Goal: Navigation & Orientation: Find specific page/section

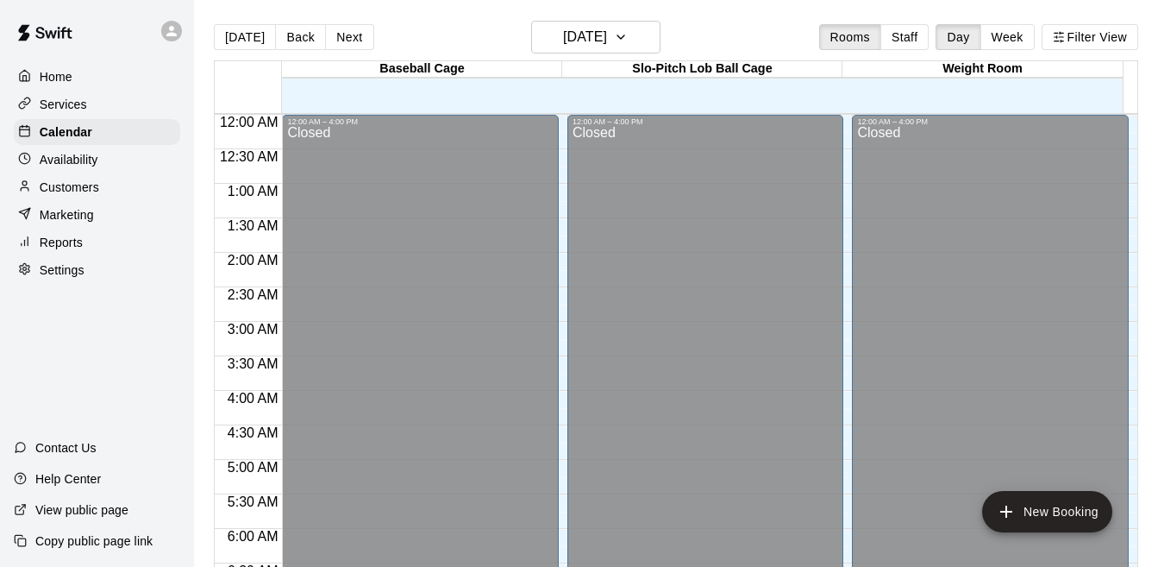
scroll to position [1060, 0]
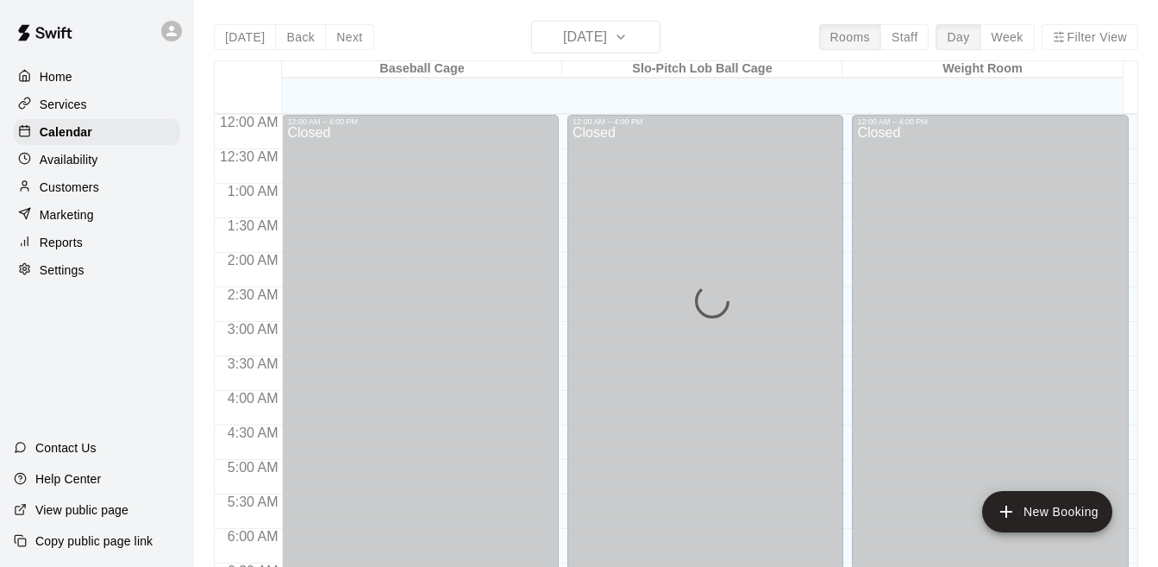
scroll to position [1132, 0]
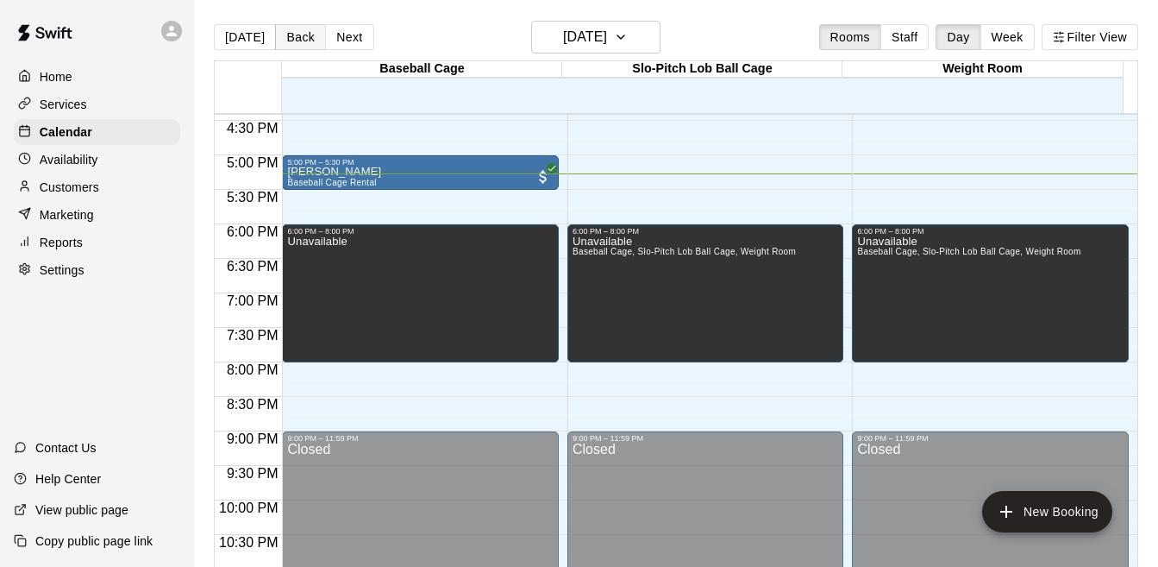
click at [315, 39] on button "Back" at bounding box center [300, 37] width 51 height 26
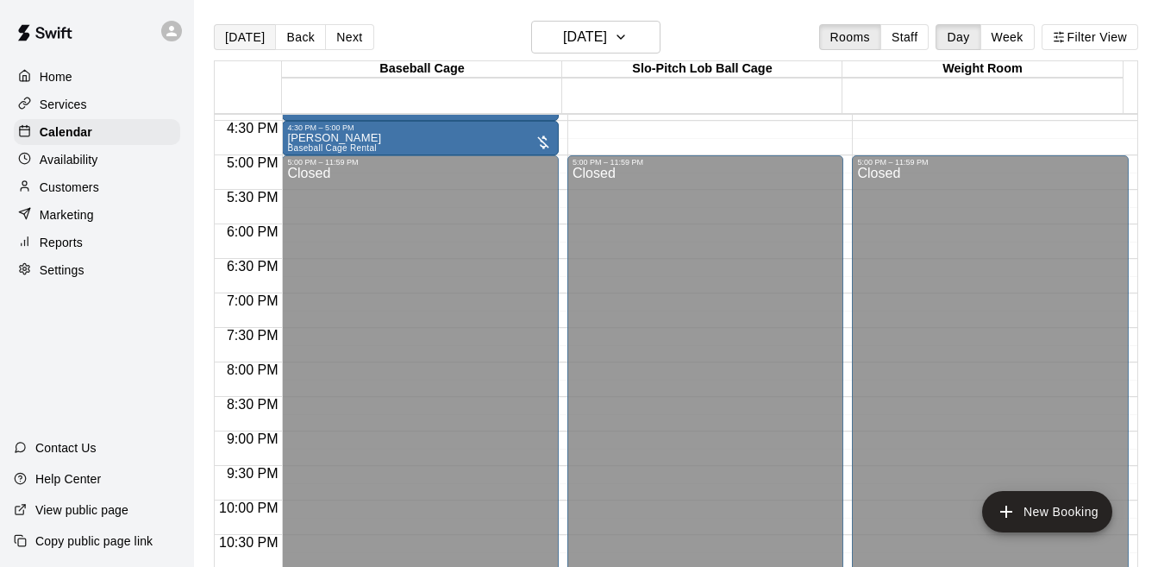
click at [254, 37] on button "[DATE]" at bounding box center [245, 37] width 62 height 26
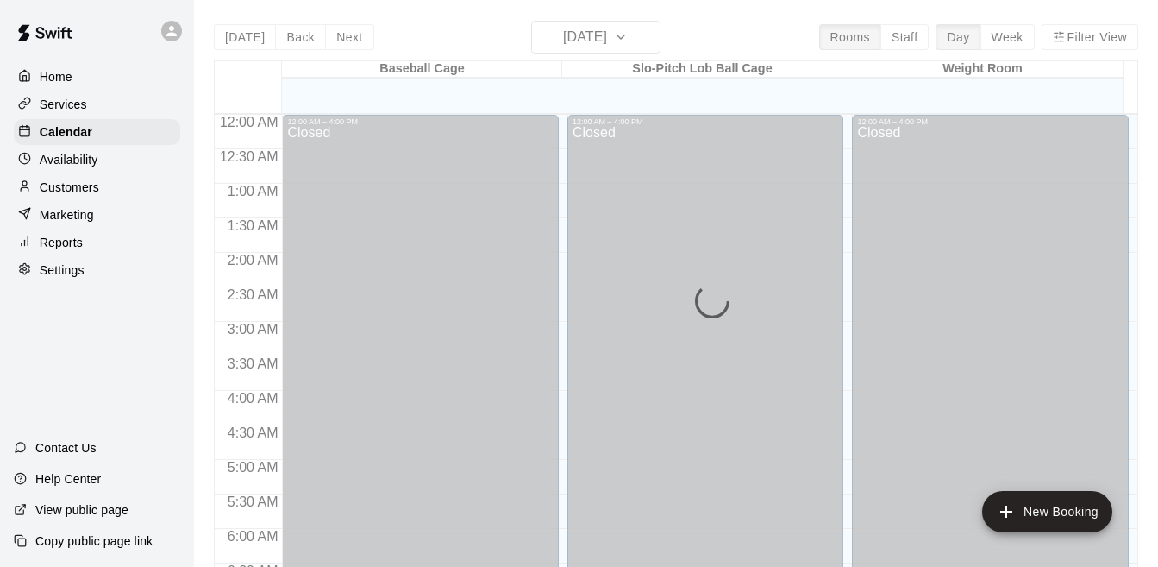
scroll to position [1132, 0]
